Goal: Check status: Check status

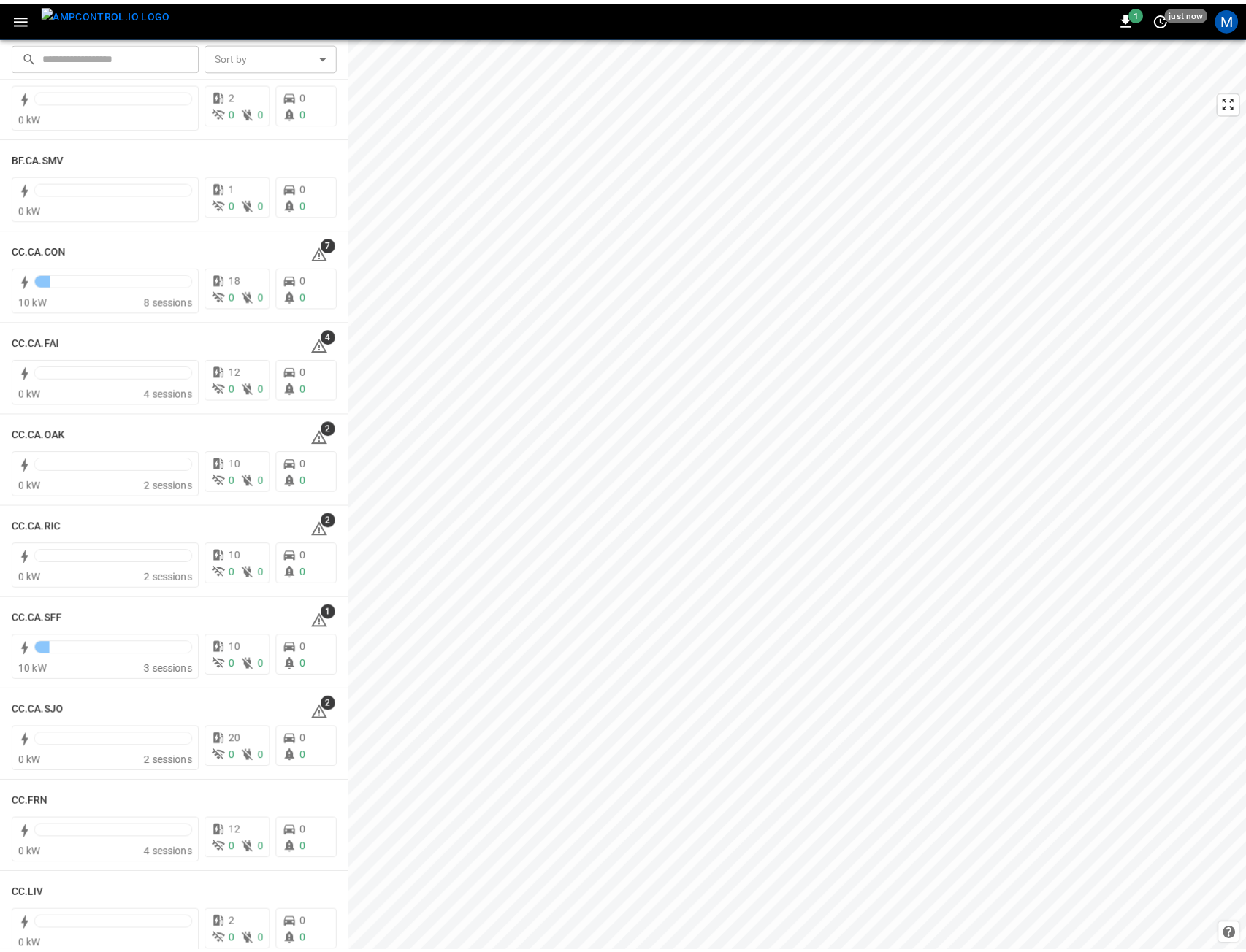
scroll to position [146, 0]
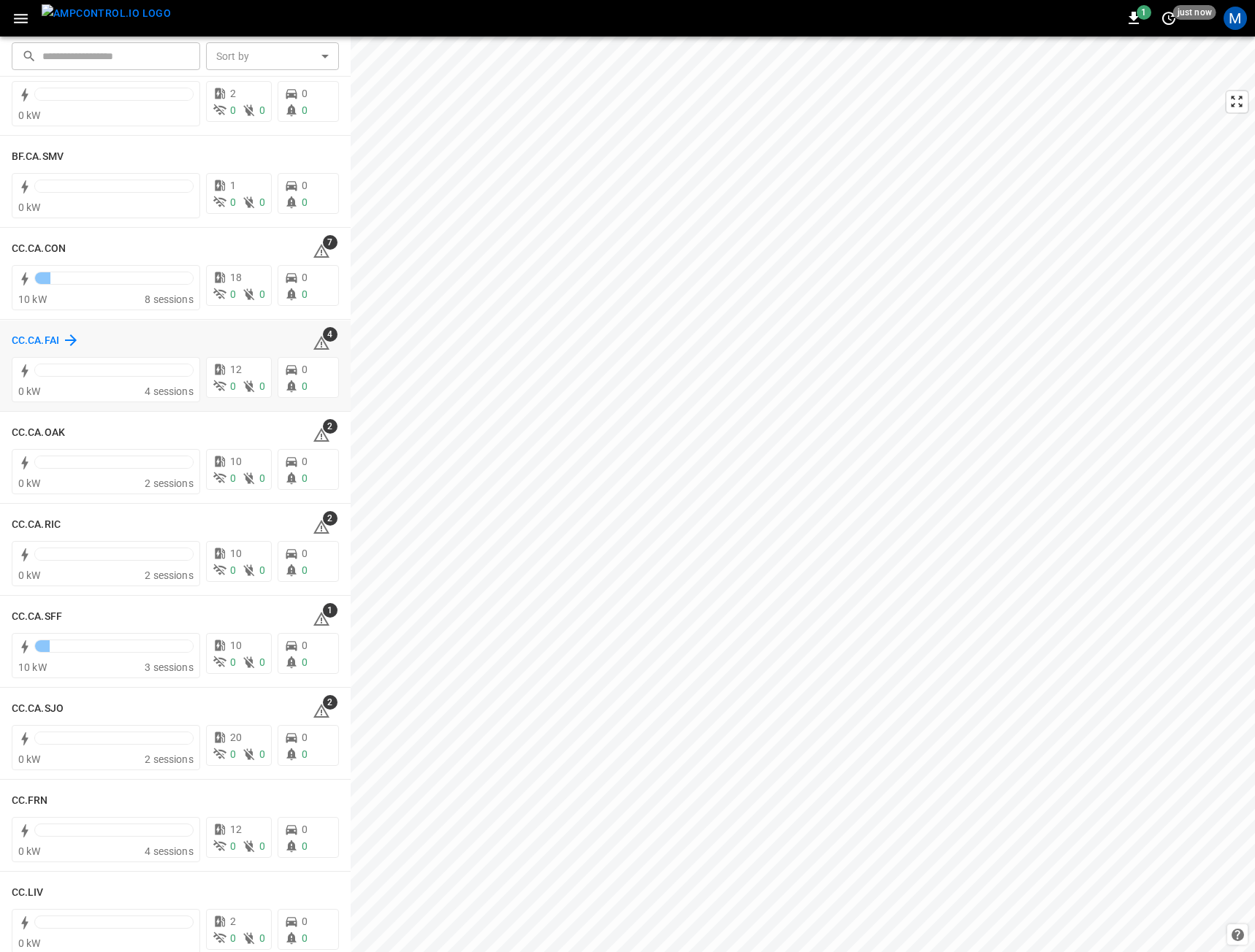
click at [37, 336] on h6 "CC.CA.FAI" at bounding box center [35, 340] width 48 height 16
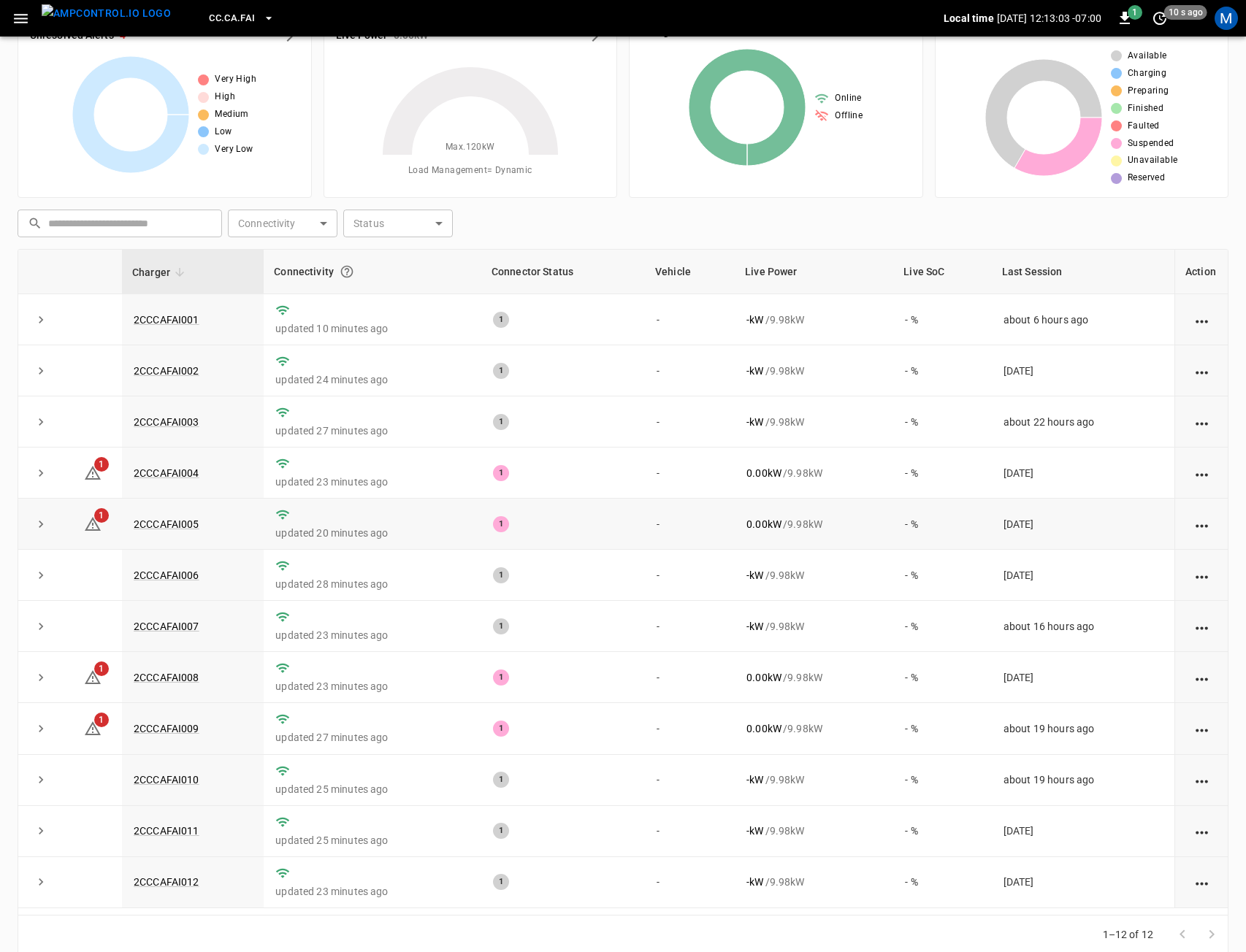
scroll to position [62, 0]
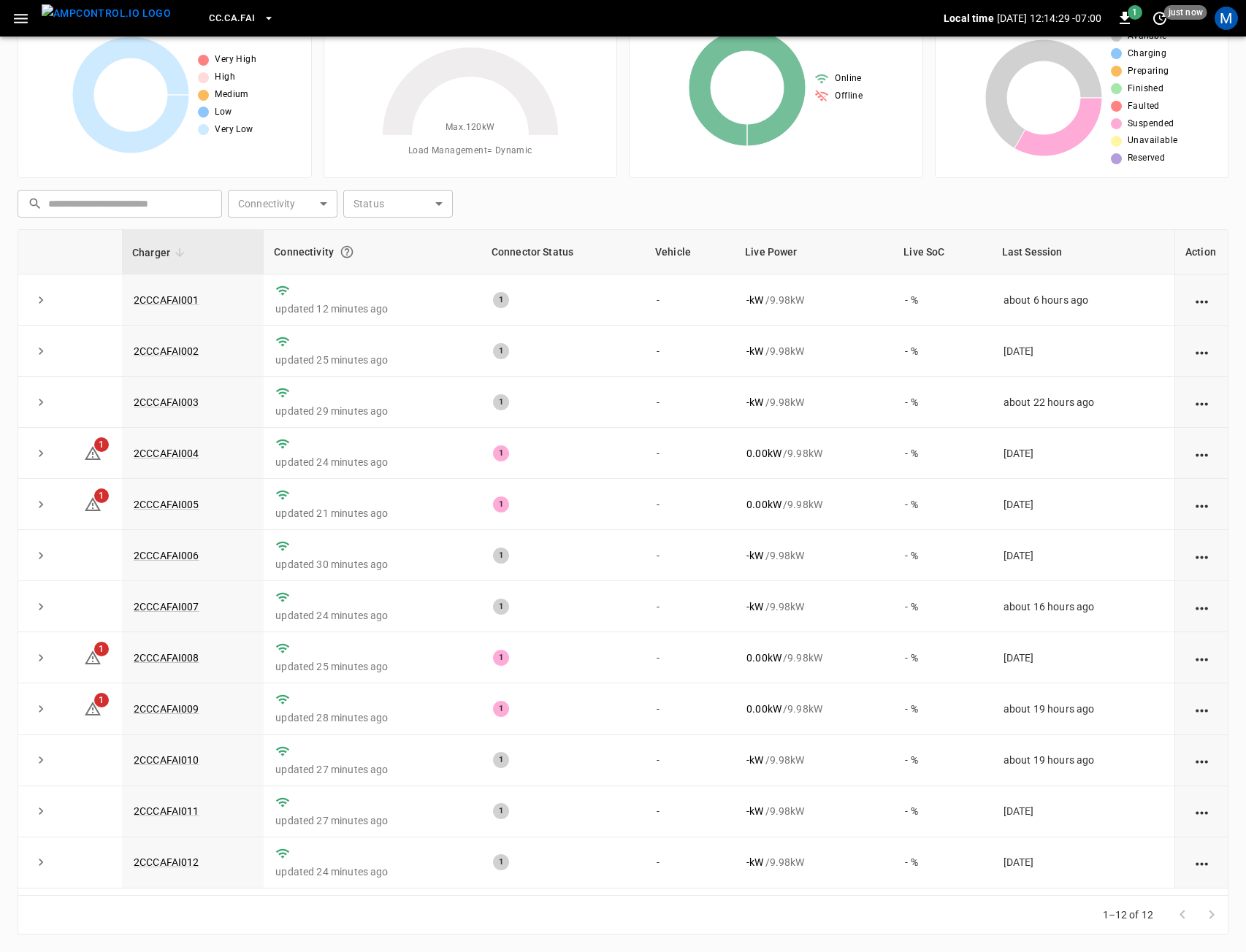
click at [94, 16] on img "menu" at bounding box center [106, 14] width 129 height 18
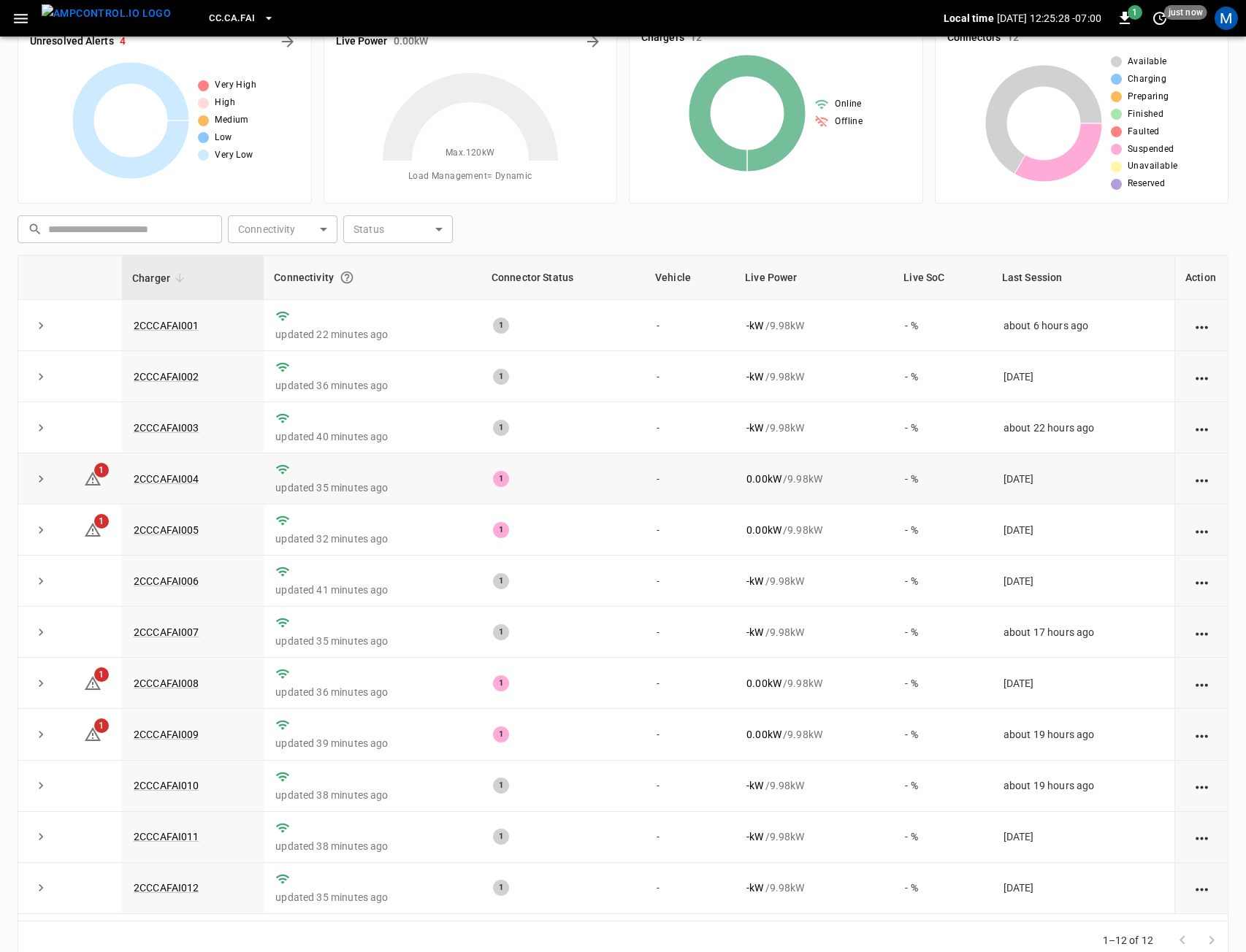
scroll to position [0, 0]
